Goal: Task Accomplishment & Management: Manage account settings

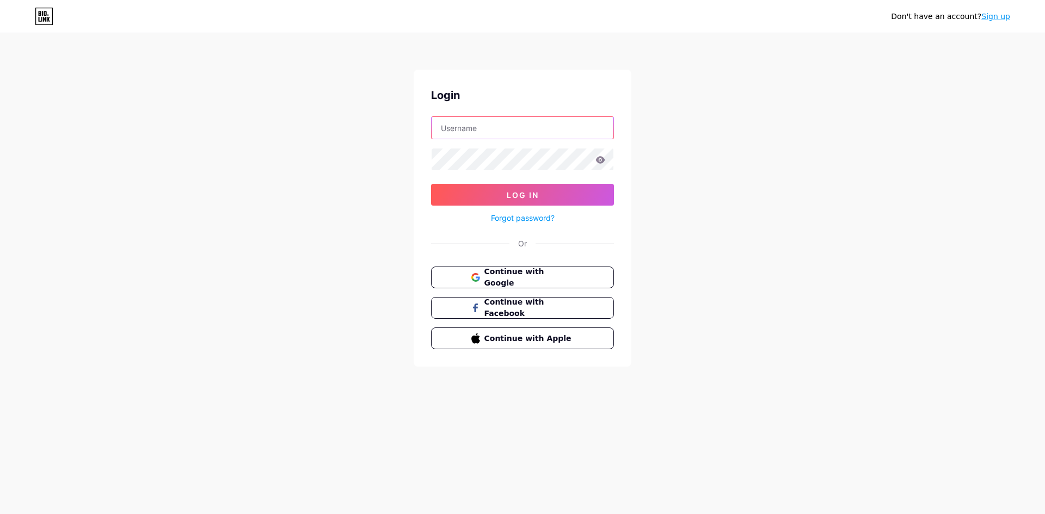
click at [471, 119] on input "text" at bounding box center [523, 128] width 182 height 22
type input "nasimulislamnasim6@gmail.com"
click at [597, 162] on icon at bounding box center [600, 159] width 9 height 7
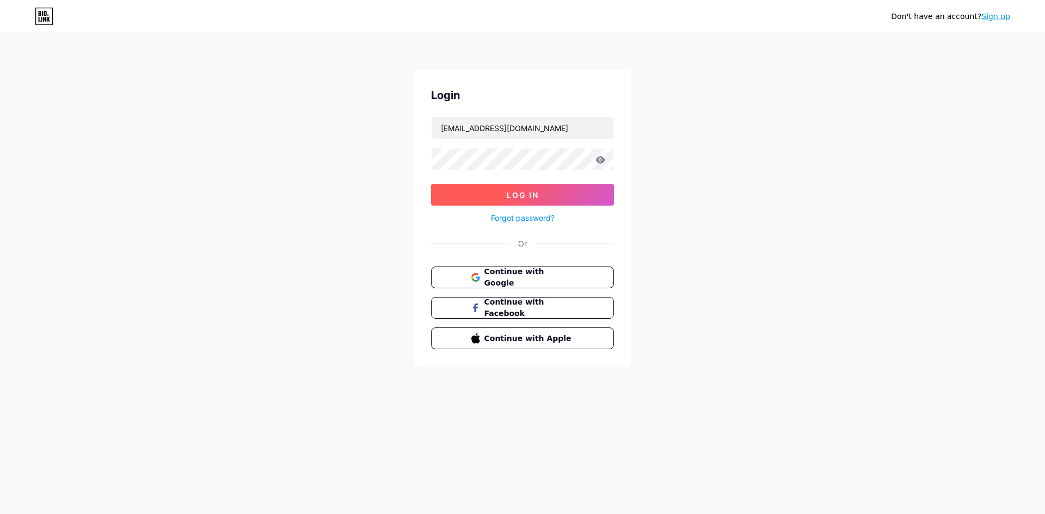
click at [466, 196] on button "Log In" at bounding box center [522, 195] width 183 height 22
click at [603, 162] on div at bounding box center [522, 159] width 183 height 23
click at [603, 162] on icon at bounding box center [600, 159] width 9 height 7
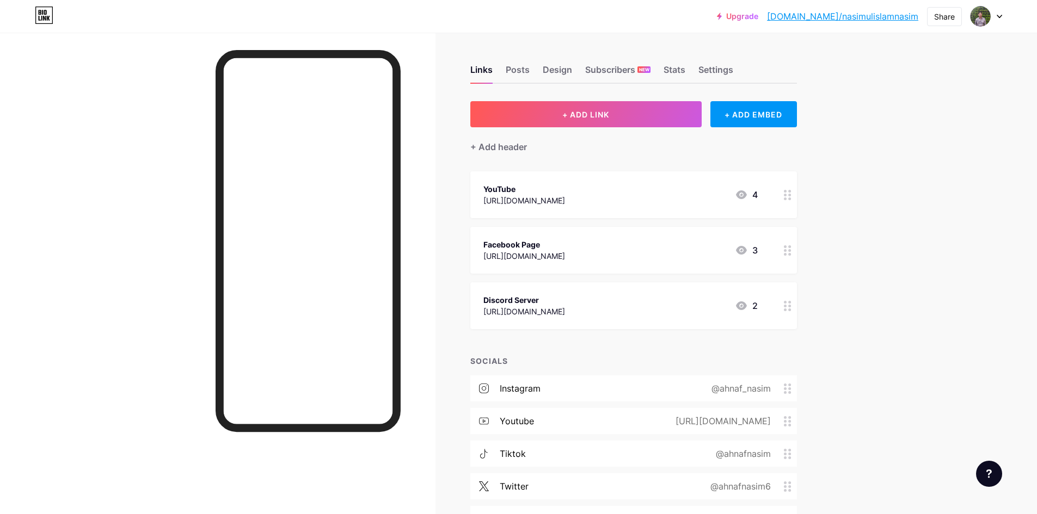
click at [748, 196] on icon at bounding box center [741, 194] width 13 height 13
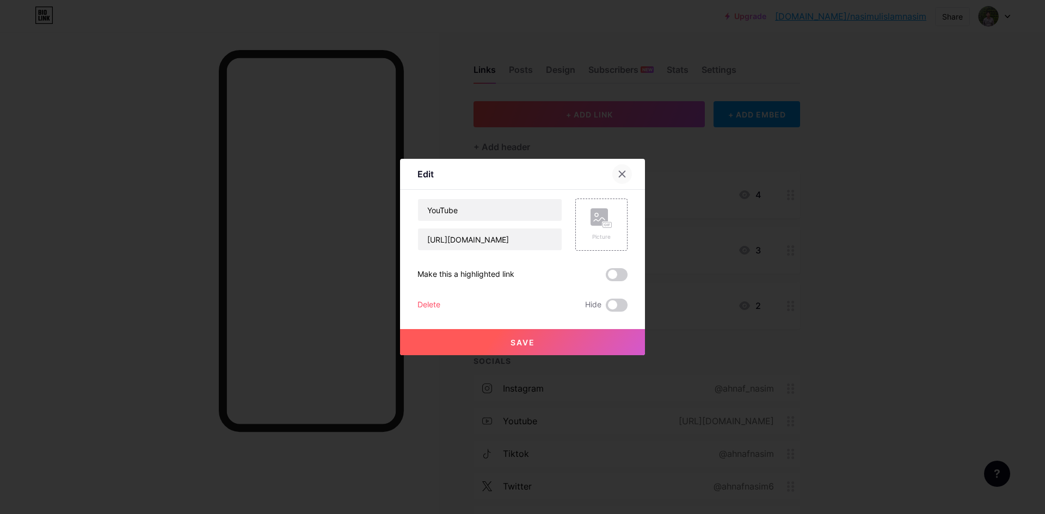
click at [618, 165] on div at bounding box center [622, 174] width 20 height 20
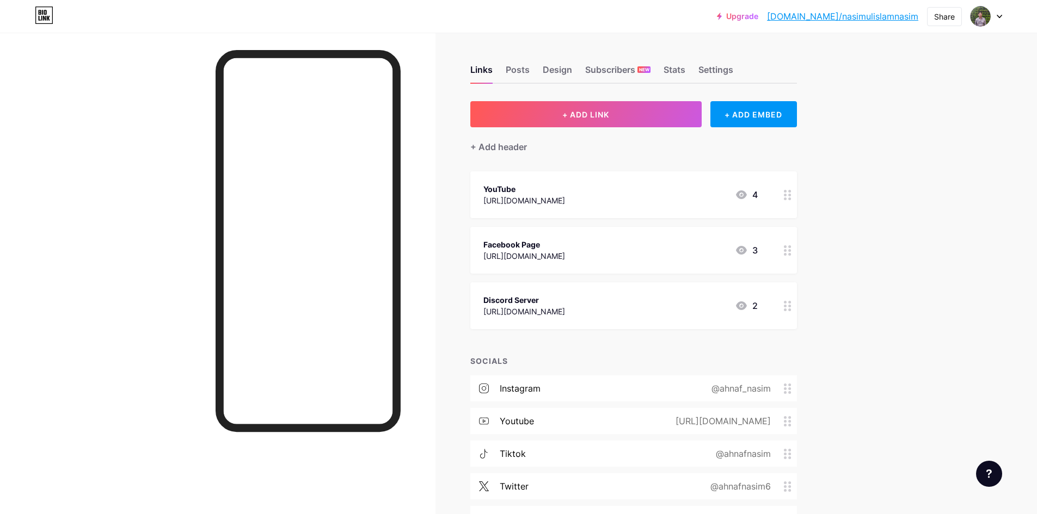
click at [747, 197] on icon at bounding box center [741, 194] width 11 height 9
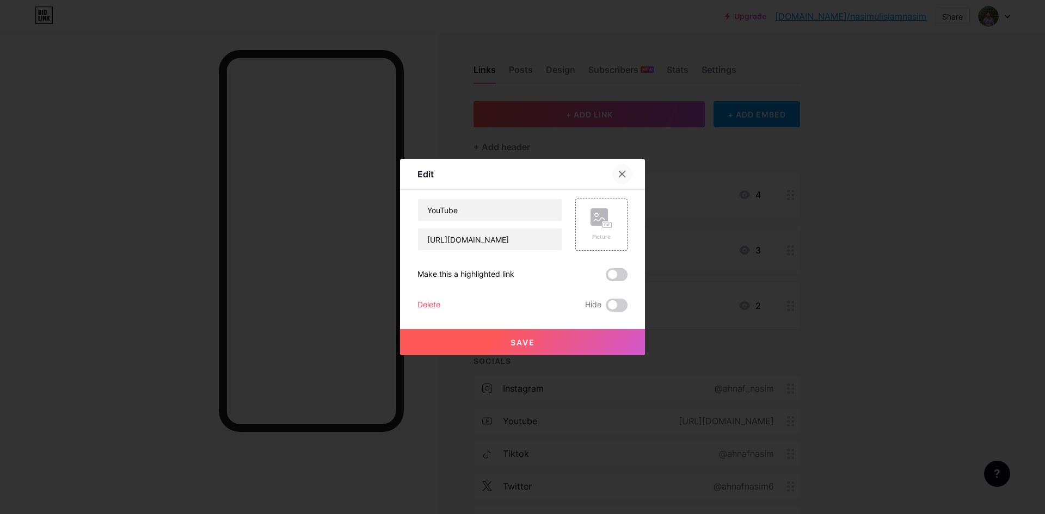
click at [613, 177] on div at bounding box center [622, 174] width 20 height 20
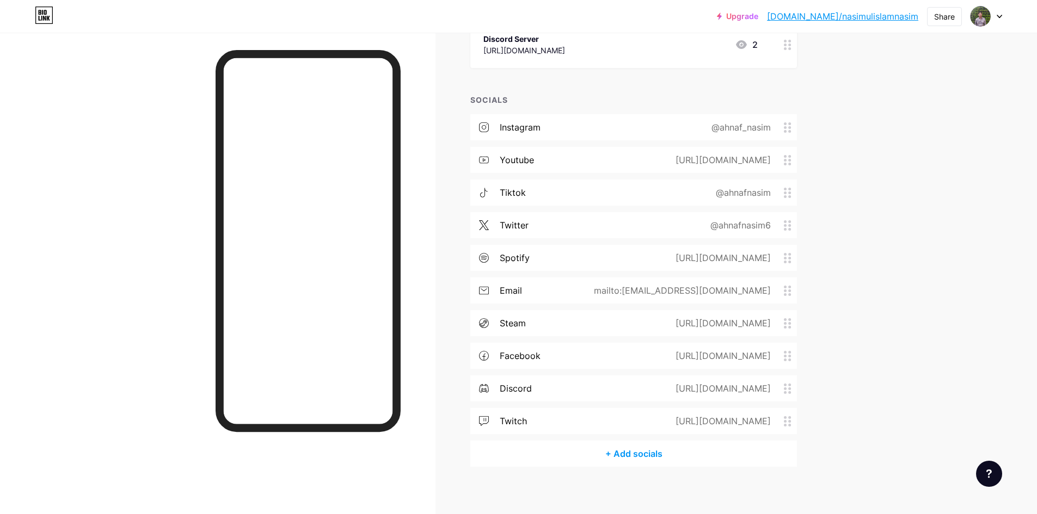
scroll to position [268, 0]
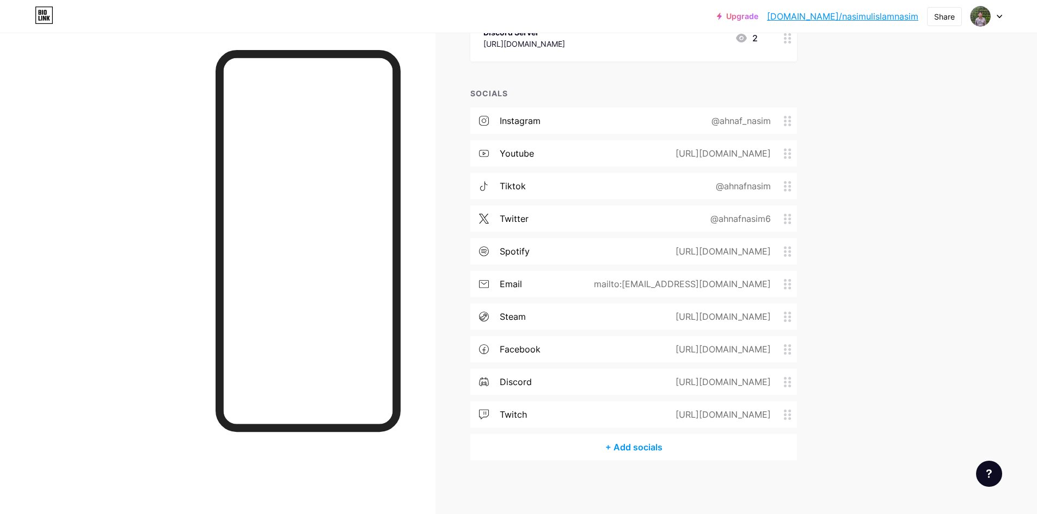
click at [698, 383] on div "https://discordapp.com/users/.69nasim" at bounding box center [721, 381] width 126 height 13
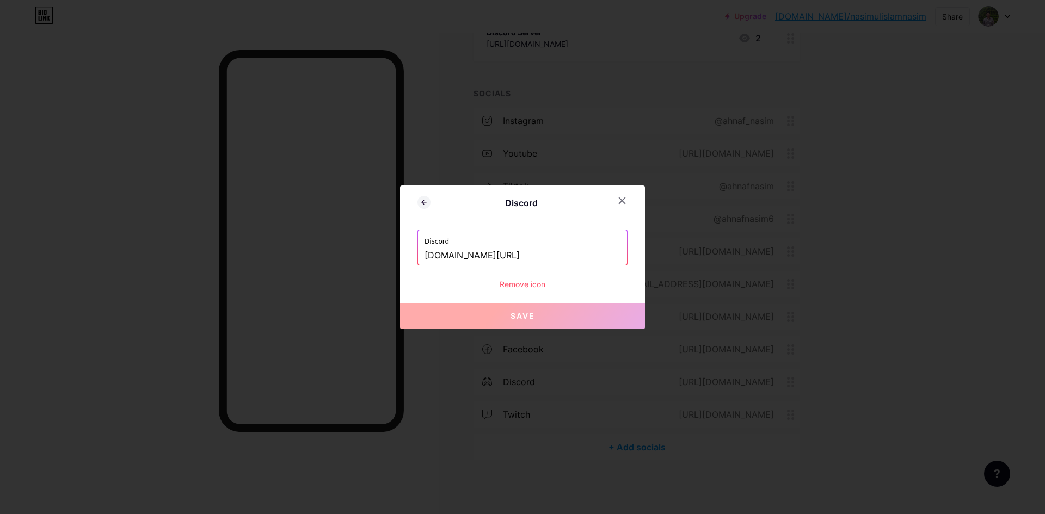
drag, startPoint x: 583, startPoint y: 253, endPoint x: 365, endPoint y: 254, distance: 218.2
click at [365, 254] on div "Discord Discord discordapp.com/users/.69nasim Remove icon Save" at bounding box center [522, 257] width 1045 height 514
click at [620, 196] on icon at bounding box center [622, 200] width 9 height 9
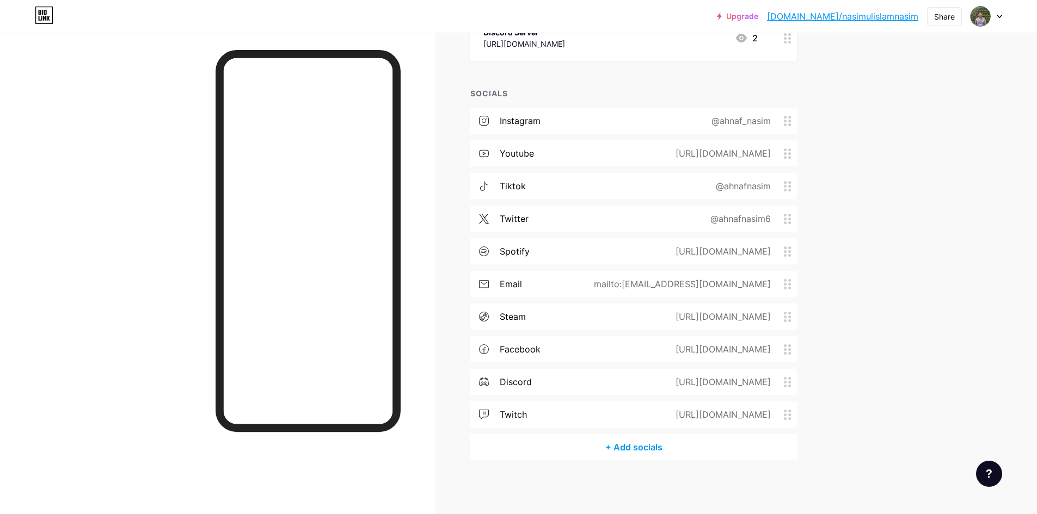
click at [664, 448] on div "+ Add socials" at bounding box center [633, 447] width 326 height 26
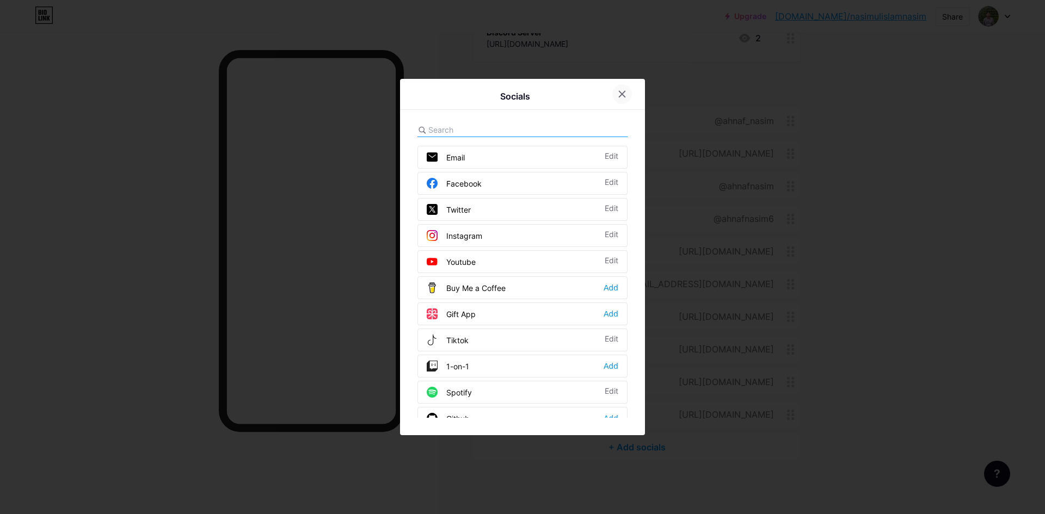
click at [619, 91] on icon at bounding box center [622, 94] width 9 height 9
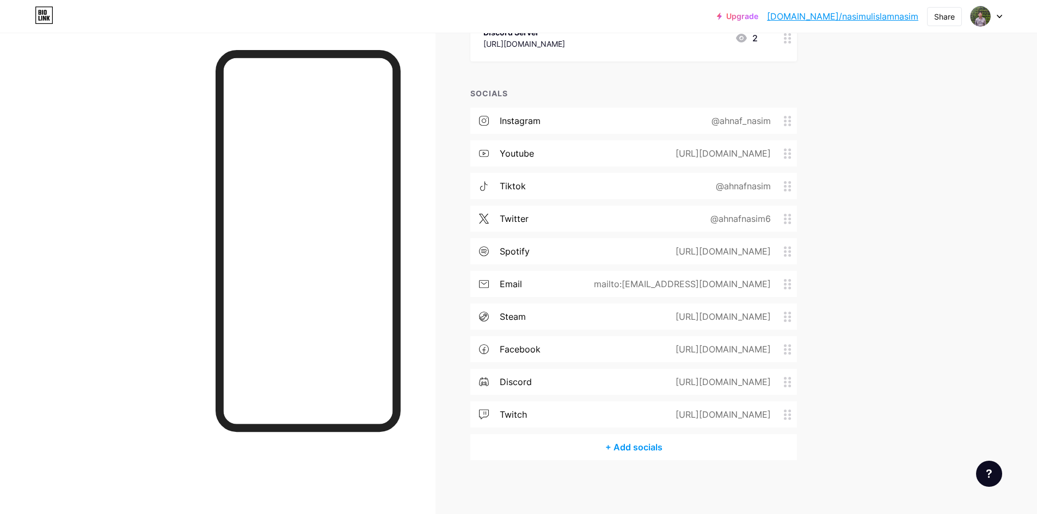
click at [699, 282] on div "mailto:nasimulislamnasim6@gmail.com" at bounding box center [679, 284] width 207 height 13
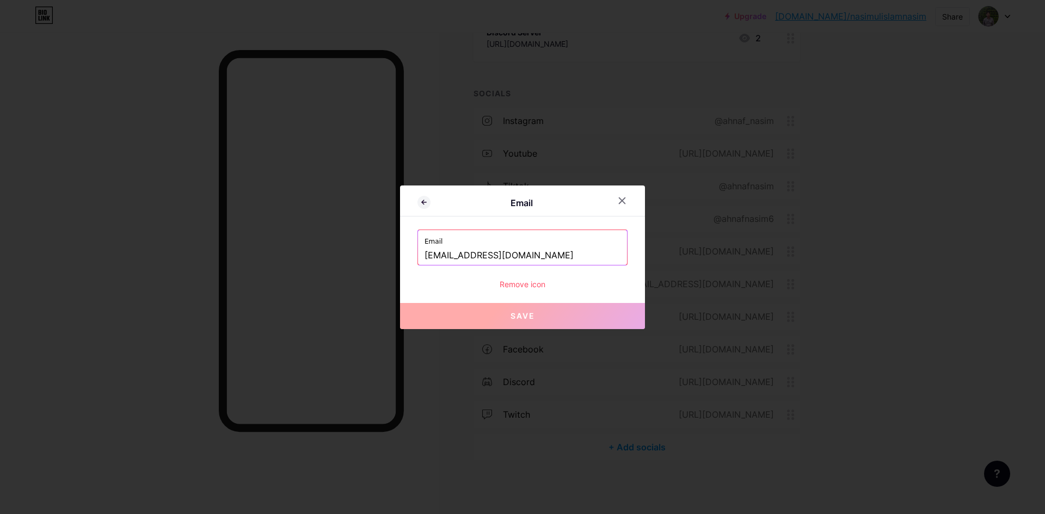
click at [632, 194] on div at bounding box center [628, 201] width 33 height 20
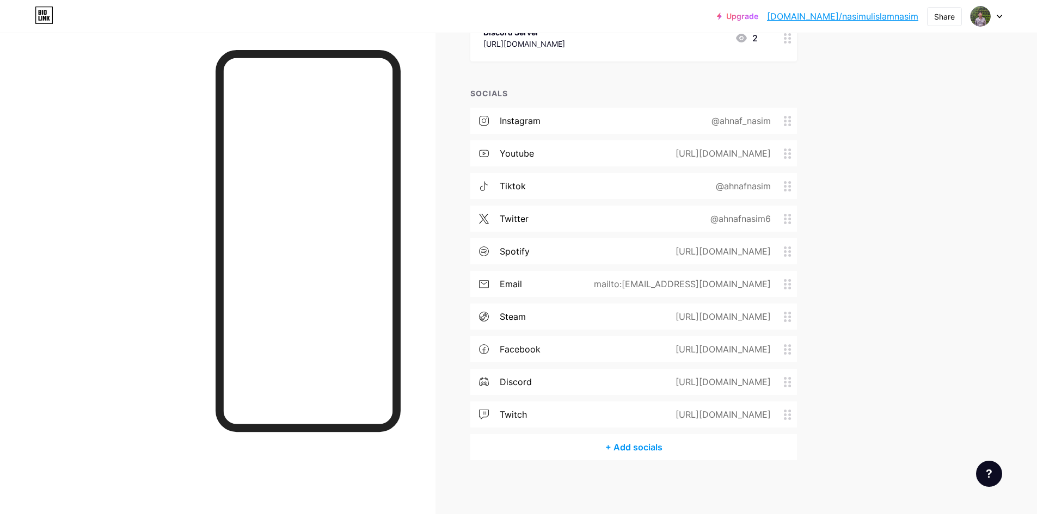
click at [662, 283] on div "mailto:nasimulislamnasim6@gmail.com" at bounding box center [679, 284] width 207 height 13
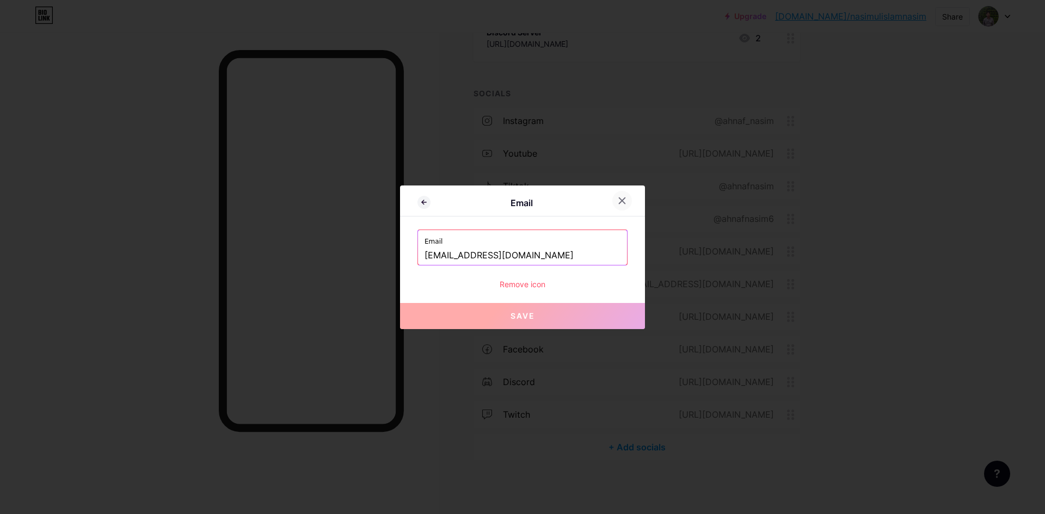
click at [627, 199] on div at bounding box center [622, 201] width 20 height 20
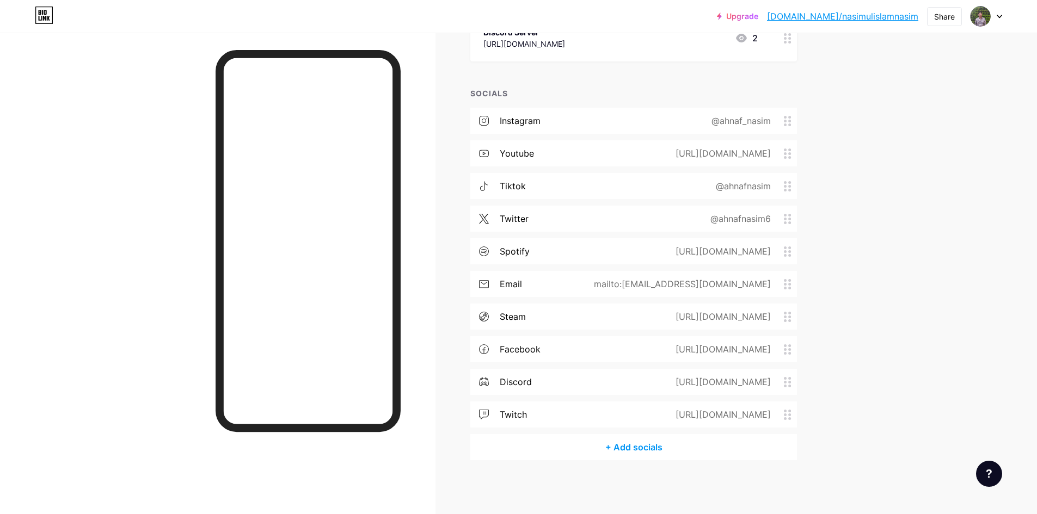
click at [665, 453] on div "+ Add socials" at bounding box center [633, 447] width 326 height 26
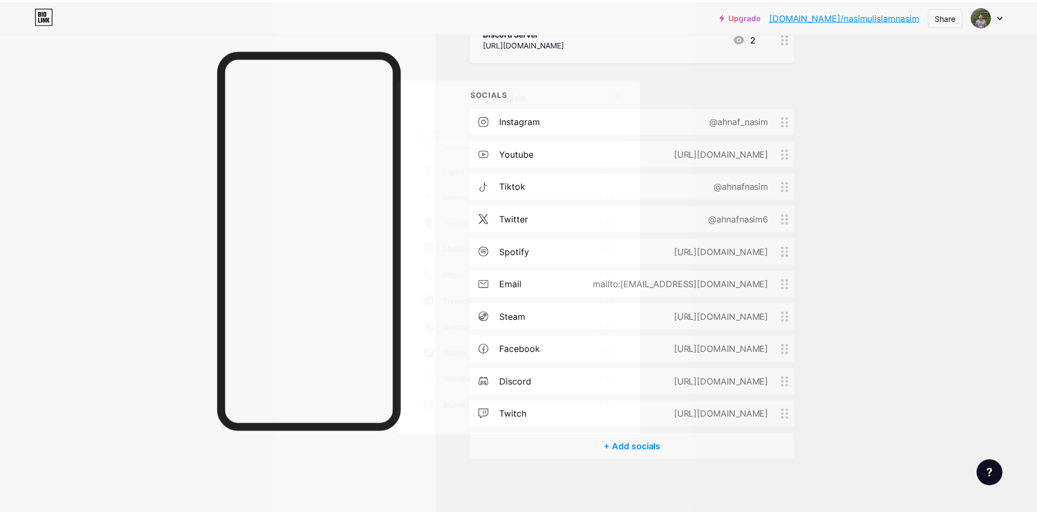
scroll to position [982, 0]
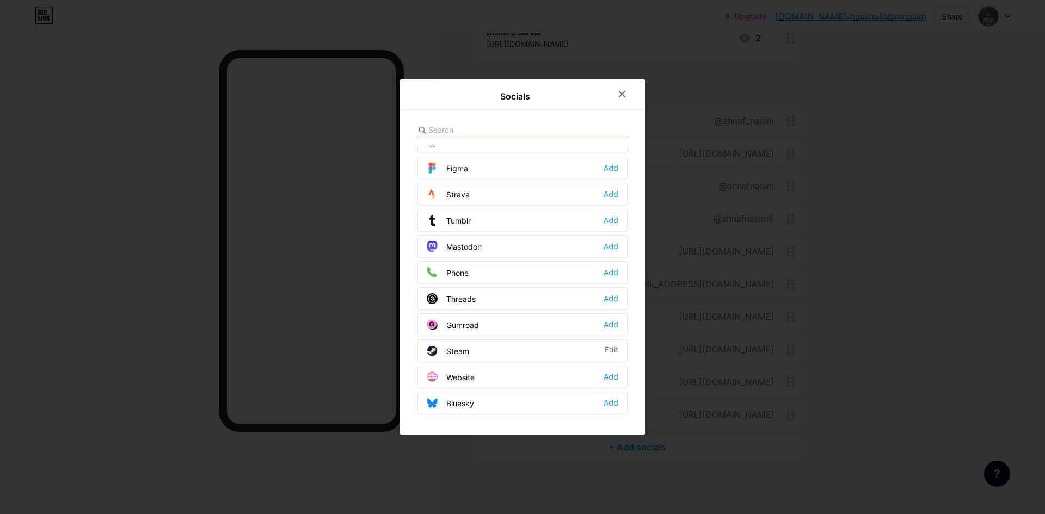
click at [619, 93] on icon at bounding box center [622, 94] width 9 height 9
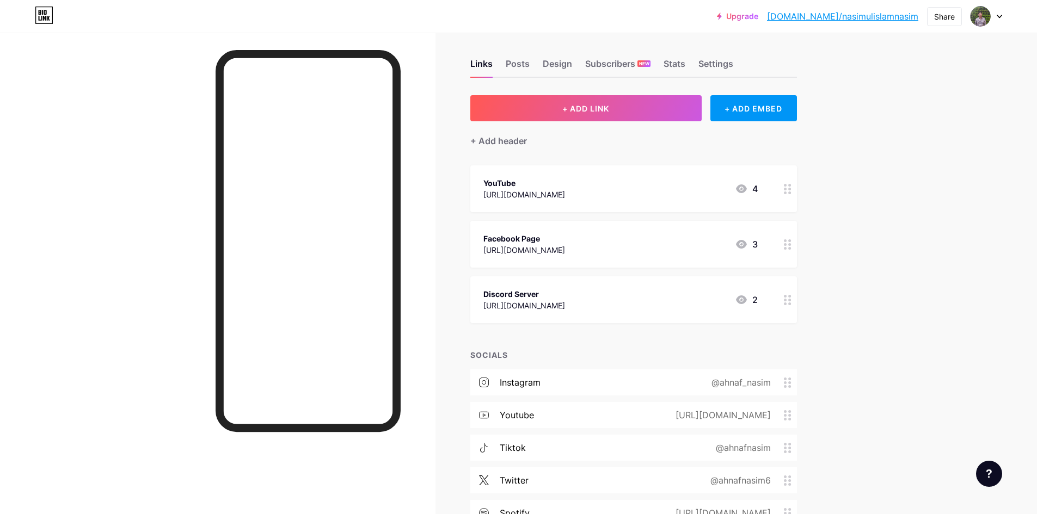
scroll to position [0, 0]
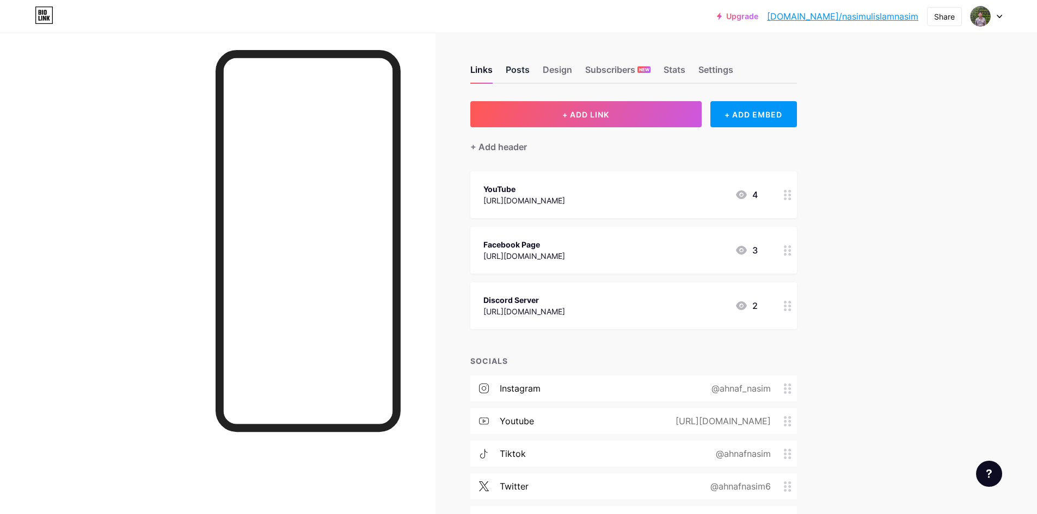
click at [528, 65] on div "Posts" at bounding box center [518, 73] width 24 height 20
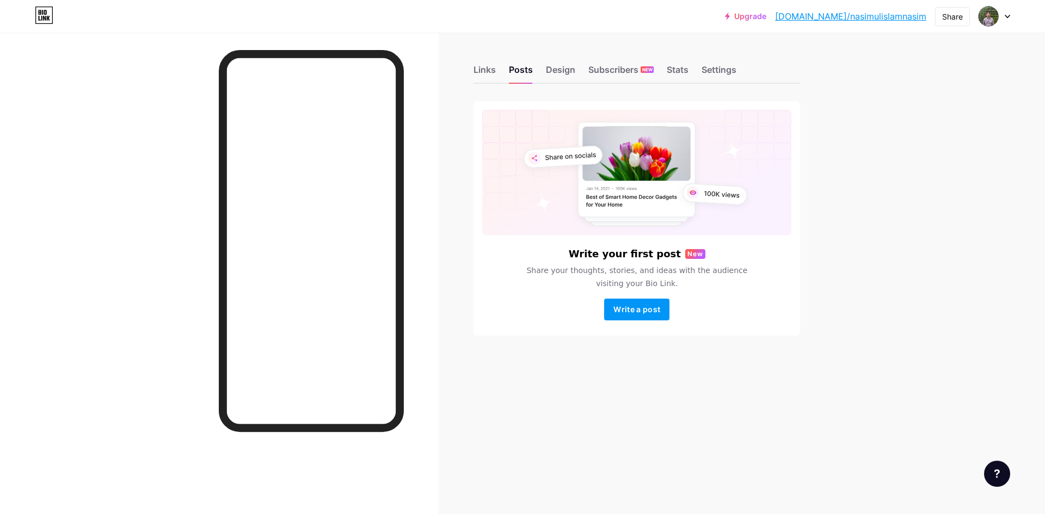
click at [545, 67] on div "Links Posts Design Subscribers NEW Stats Settings" at bounding box center [636, 65] width 326 height 38
click at [550, 67] on div "Design" at bounding box center [560, 73] width 29 height 20
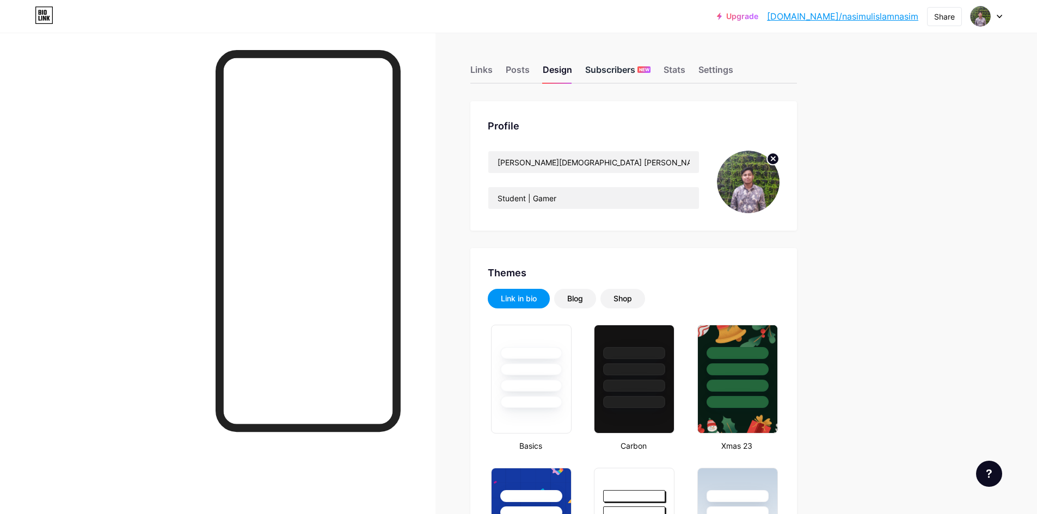
click at [599, 77] on div "Subscribers NEW" at bounding box center [617, 73] width 65 height 20
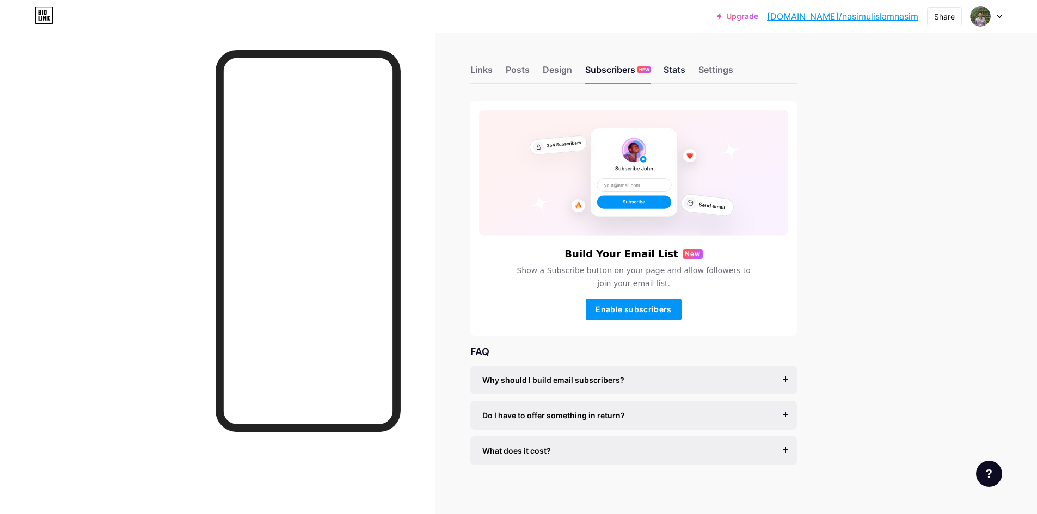
click at [672, 73] on div "Stats" at bounding box center [674, 73] width 22 height 20
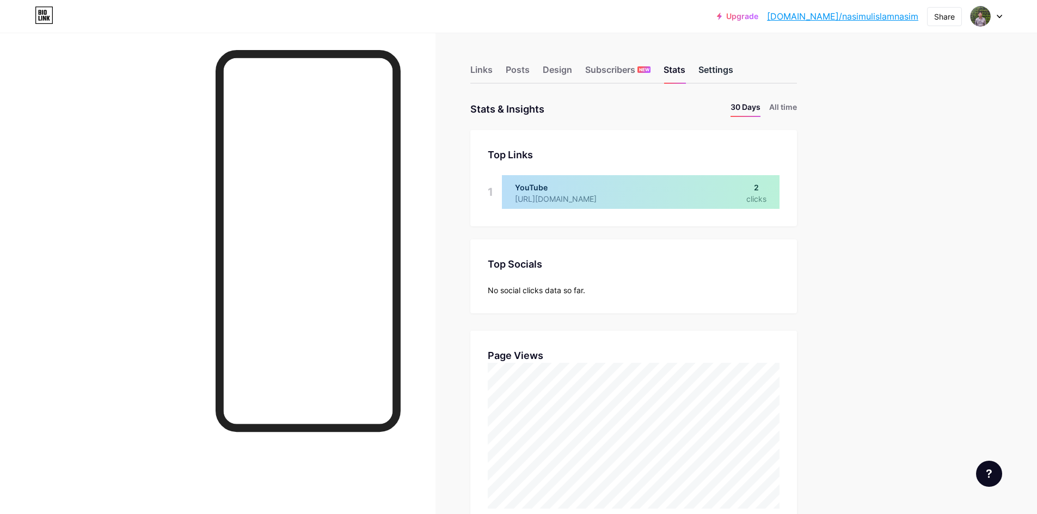
scroll to position [514, 1037]
click at [718, 71] on div "Settings" at bounding box center [715, 73] width 35 height 20
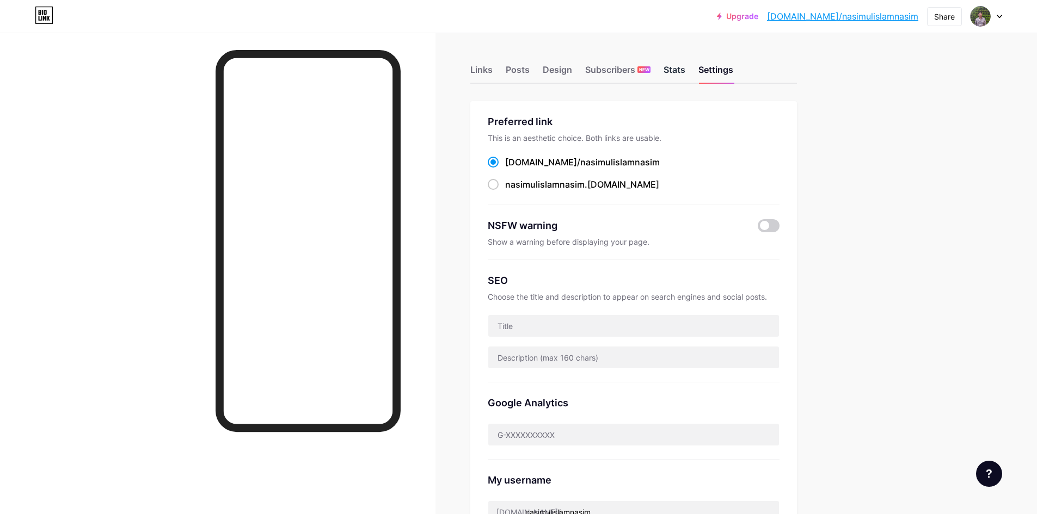
click at [670, 71] on div "Stats" at bounding box center [674, 73] width 22 height 20
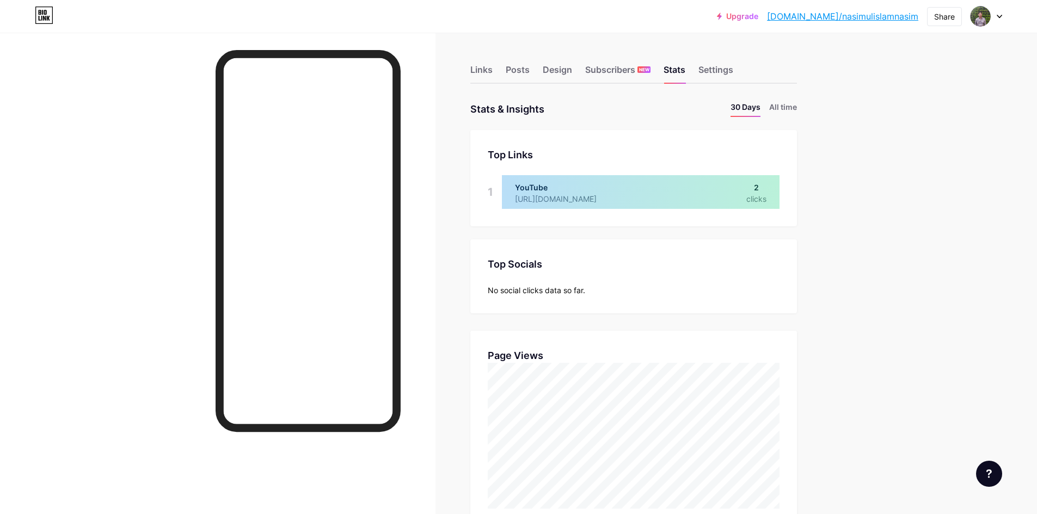
scroll to position [514, 1037]
click at [760, 189] on div at bounding box center [641, 192] width 278 height 34
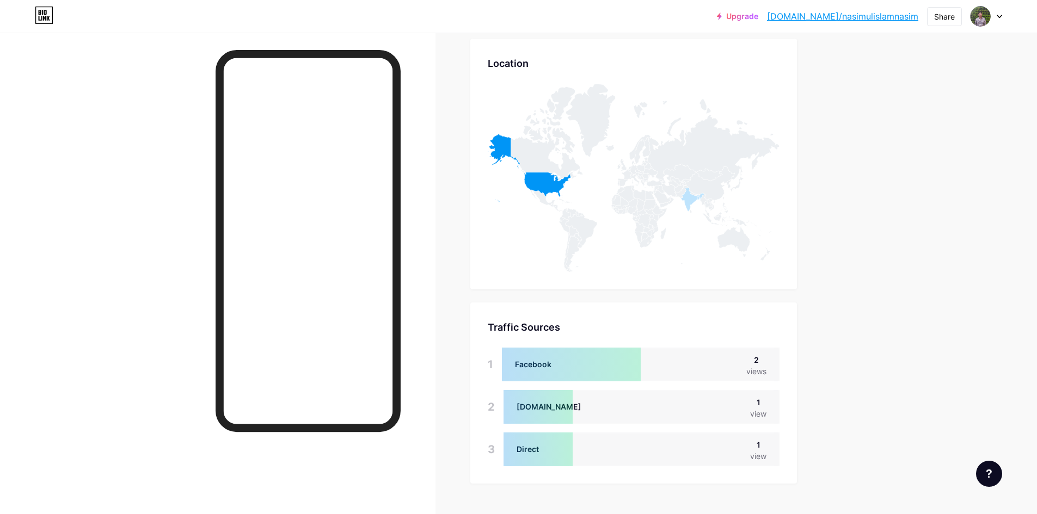
scroll to position [525, 0]
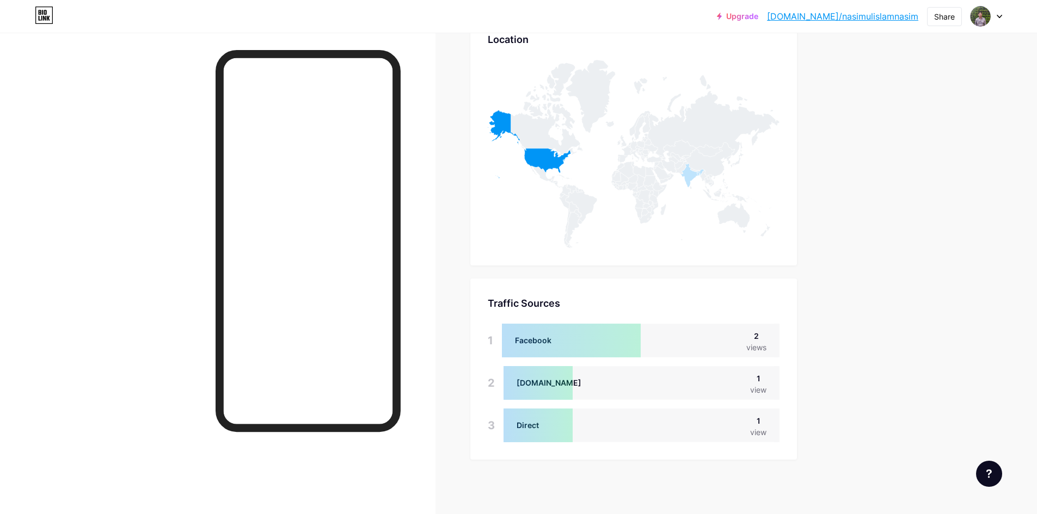
click at [759, 341] on div "2" at bounding box center [756, 335] width 20 height 11
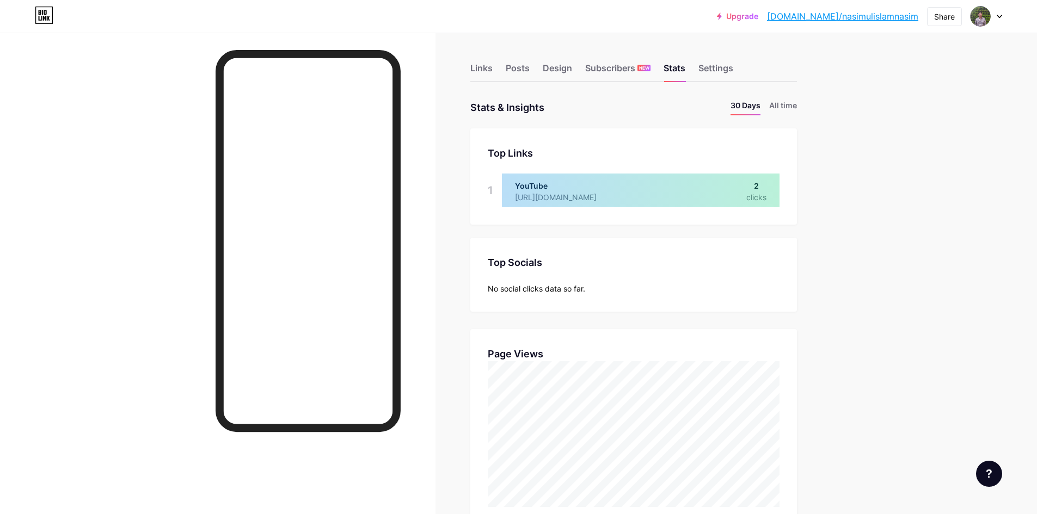
scroll to position [0, 0]
click at [714, 70] on div "Settings" at bounding box center [715, 73] width 35 height 20
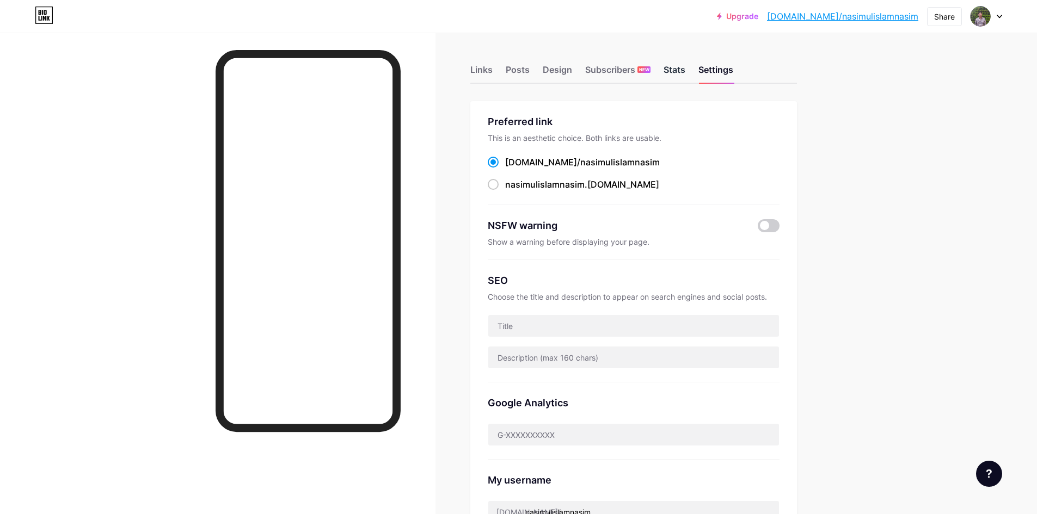
click at [677, 72] on div "Stats" at bounding box center [674, 73] width 22 height 20
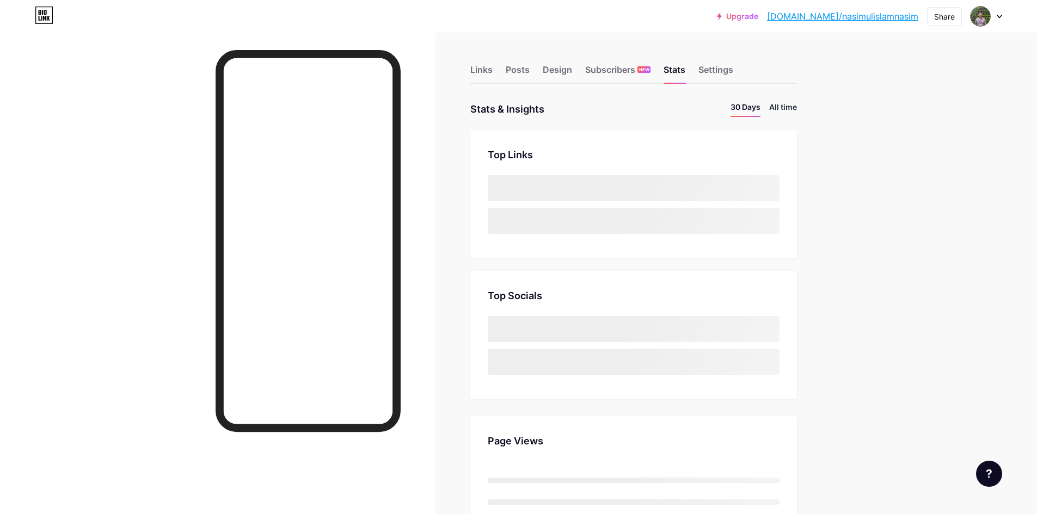
click at [785, 108] on li "All time" at bounding box center [783, 109] width 28 height 16
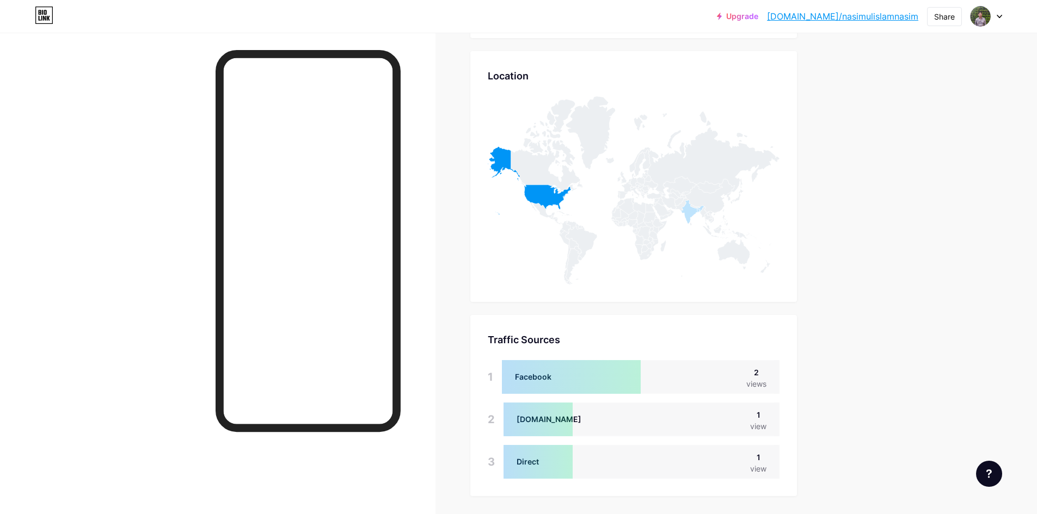
scroll to position [502, 0]
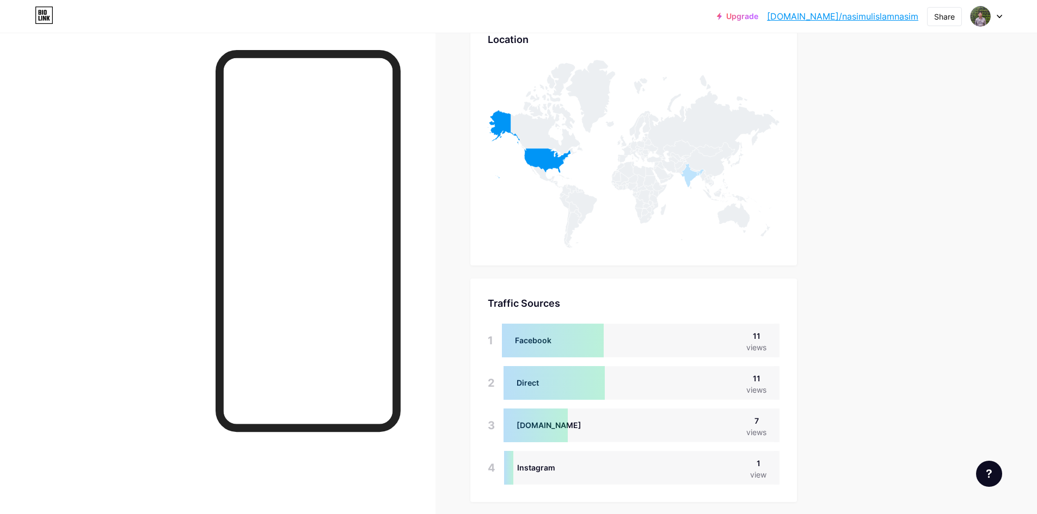
click at [766, 343] on div "views" at bounding box center [756, 347] width 20 height 11
click at [763, 332] on div "11" at bounding box center [756, 335] width 20 height 11
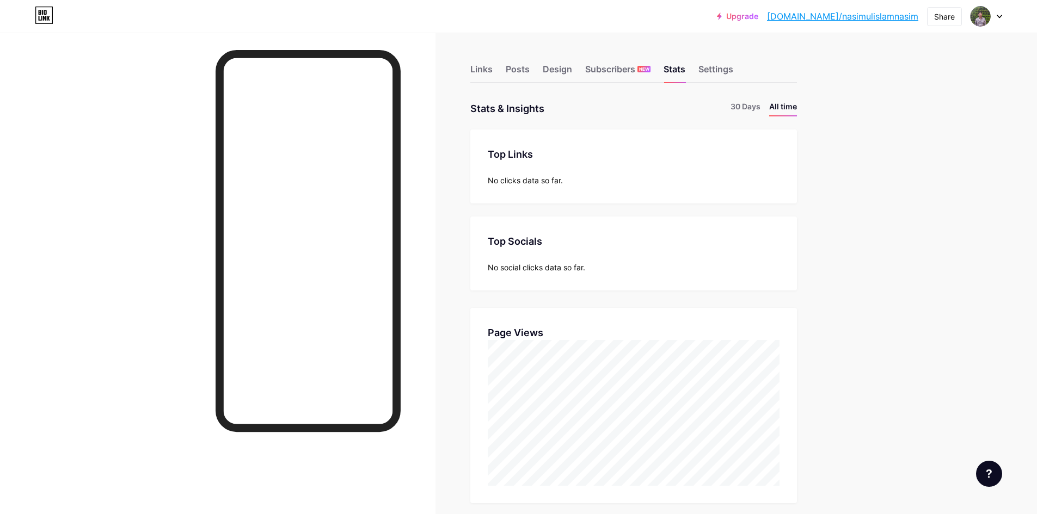
scroll to position [0, 0]
click at [707, 70] on div "Settings" at bounding box center [715, 73] width 35 height 20
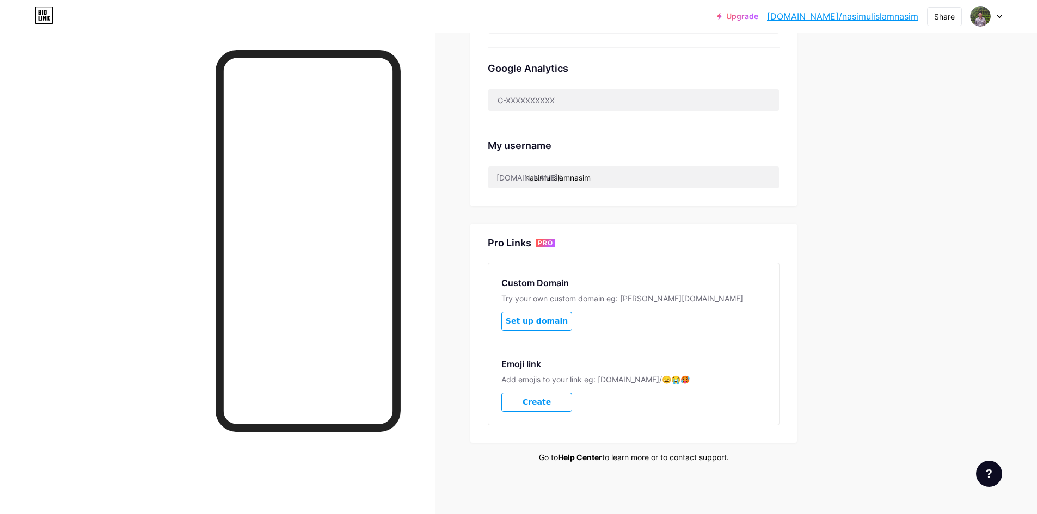
scroll to position [337, 0]
click at [568, 395] on button "Create" at bounding box center [536, 400] width 71 height 19
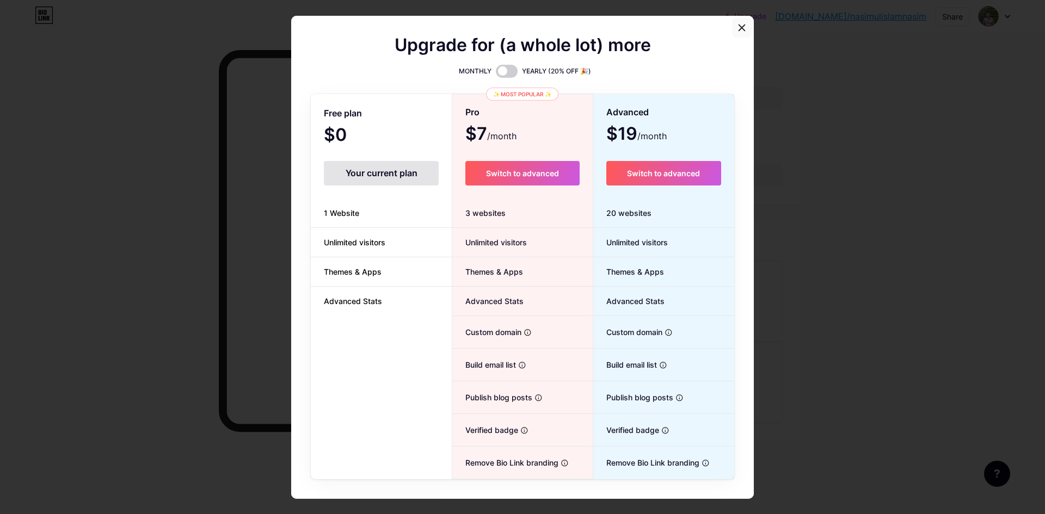
click at [737, 28] on icon at bounding box center [741, 27] width 9 height 9
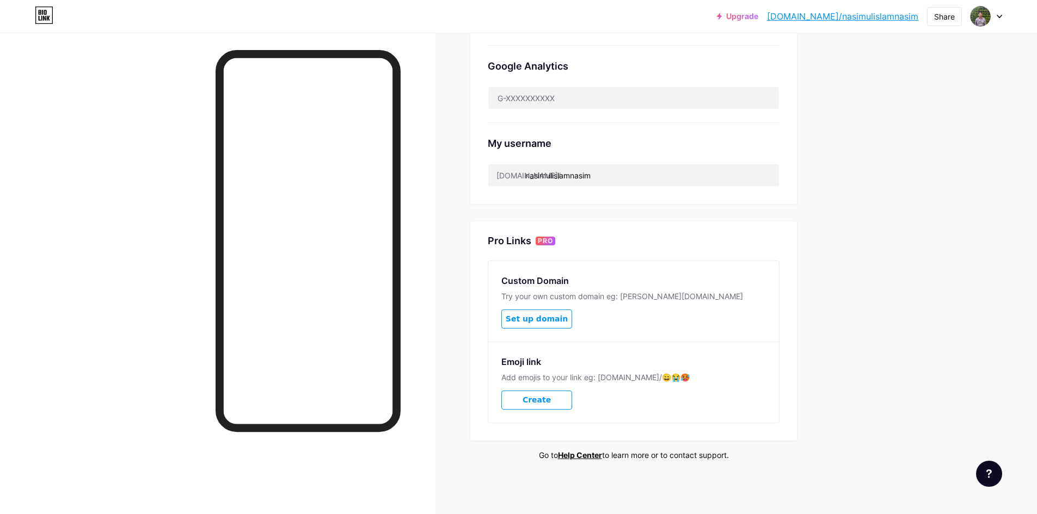
click at [550, 396] on span "Create" at bounding box center [536, 400] width 28 height 9
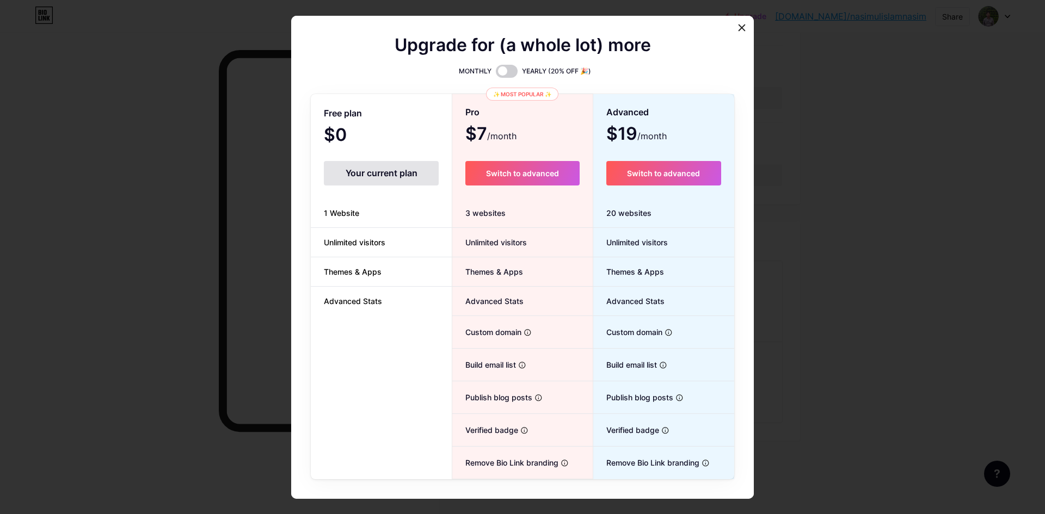
click at [372, 173] on div "Your current plan" at bounding box center [381, 173] width 115 height 24
click at [968, 235] on div at bounding box center [522, 257] width 1045 height 514
